Goal: Navigation & Orientation: Find specific page/section

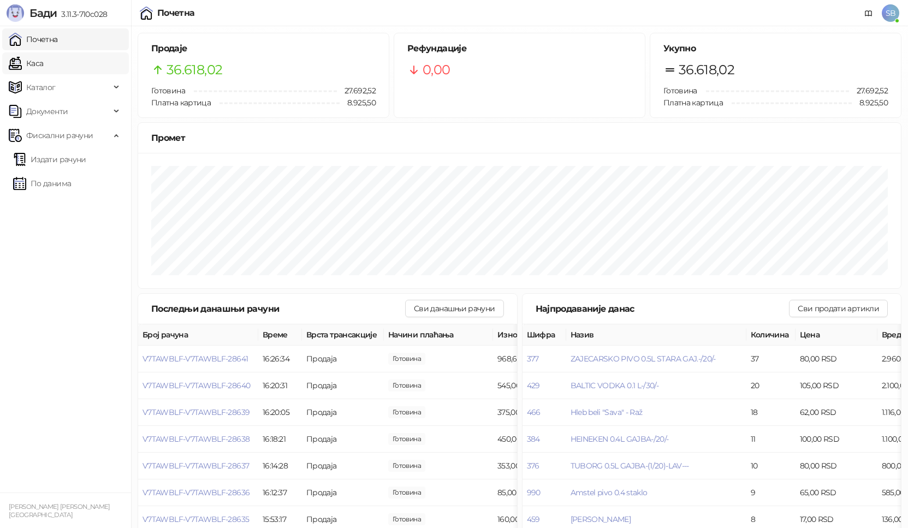
click at [34, 67] on link "Каса" at bounding box center [26, 63] width 34 height 22
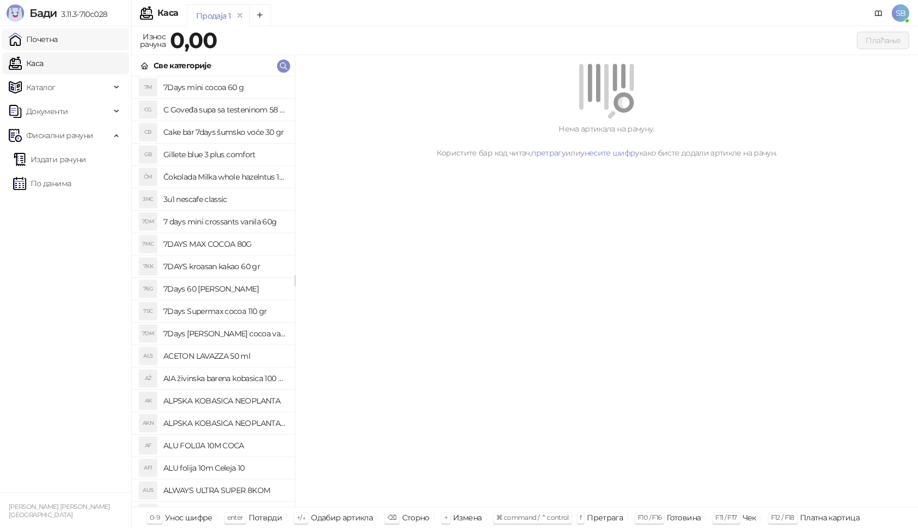
click at [46, 32] on link "Почетна" at bounding box center [33, 39] width 49 height 22
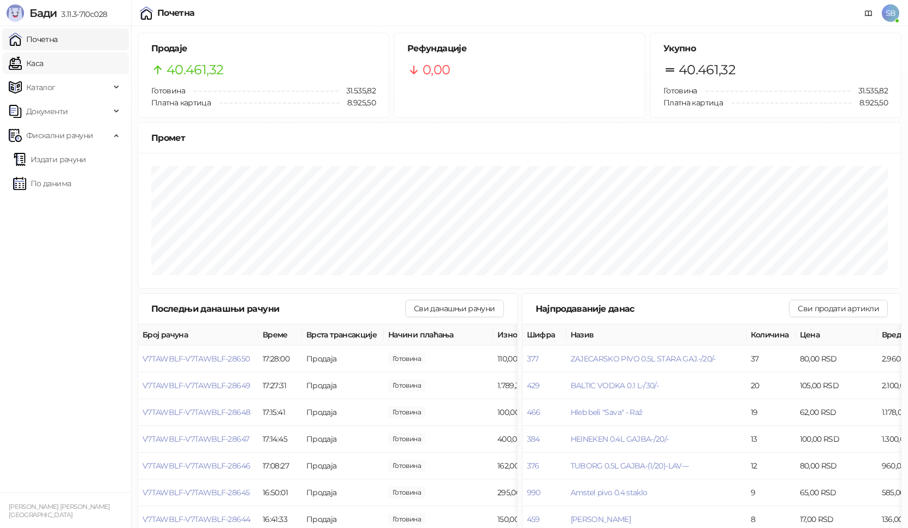
click at [37, 65] on link "Каса" at bounding box center [26, 63] width 34 height 22
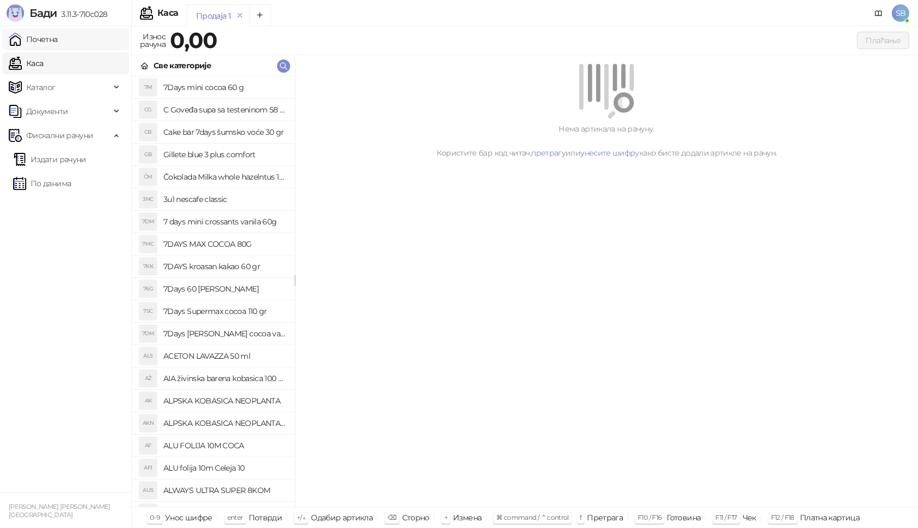
click at [39, 43] on link "Почетна" at bounding box center [33, 39] width 49 height 22
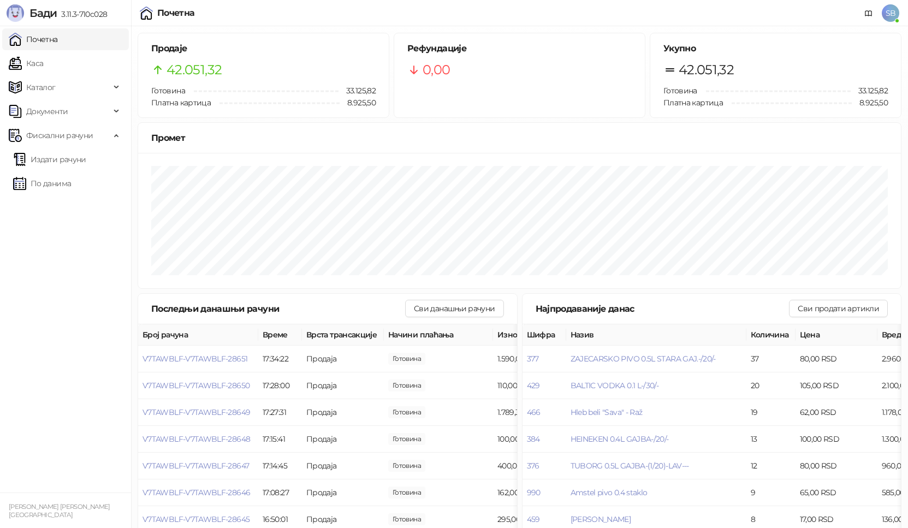
click at [9, 28] on link "Почетна" at bounding box center [33, 39] width 49 height 22
click at [37, 65] on link "Каса" at bounding box center [26, 63] width 34 height 22
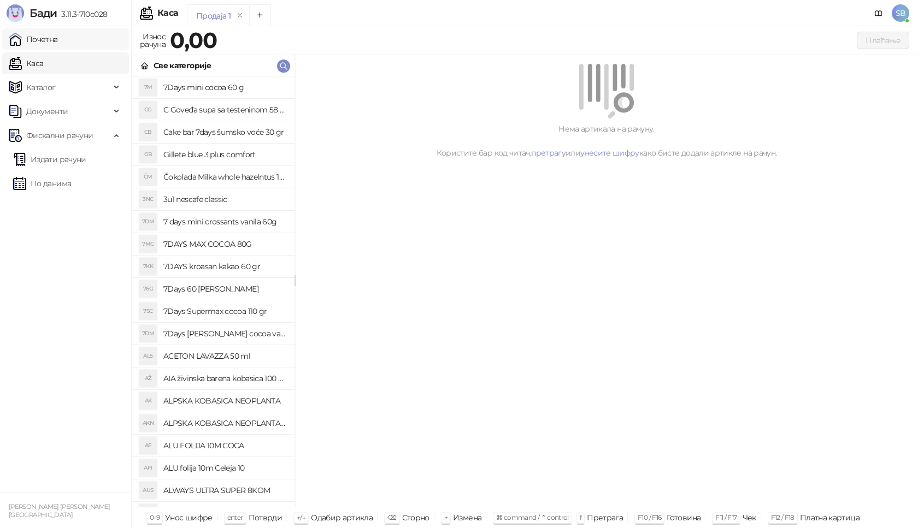
click at [42, 43] on link "Почетна" at bounding box center [33, 39] width 49 height 22
